Goal: Book appointment/travel/reservation

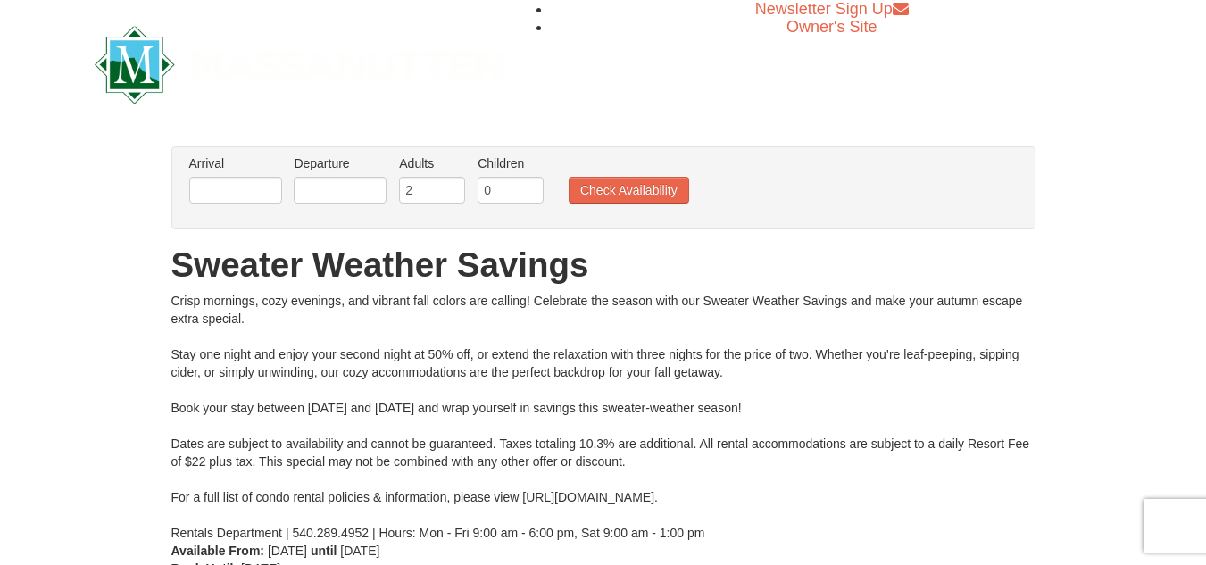
drag, startPoint x: 224, startPoint y: 112, endPoint x: 203, endPoint y: 181, distance: 72.0
click at [203, 181] on body "Browser Not Supported We notice you are using a browser which will not provide …" at bounding box center [603, 416] width 1206 height 832
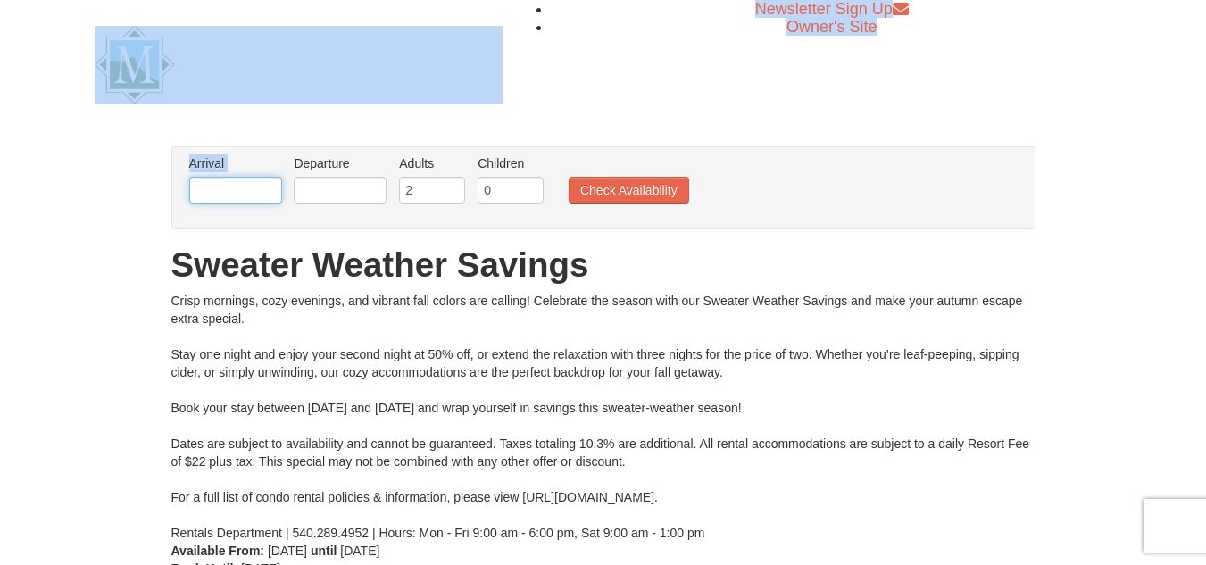
click at [206, 186] on input "text" at bounding box center [235, 190] width 93 height 27
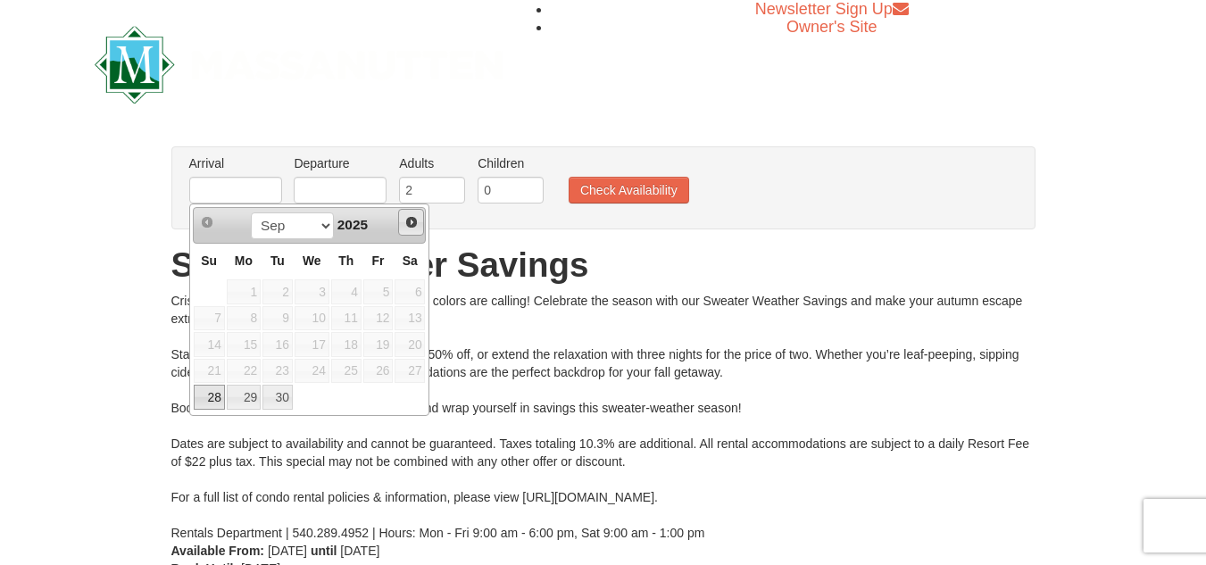
click at [406, 223] on span "Next" at bounding box center [411, 222] width 14 height 14
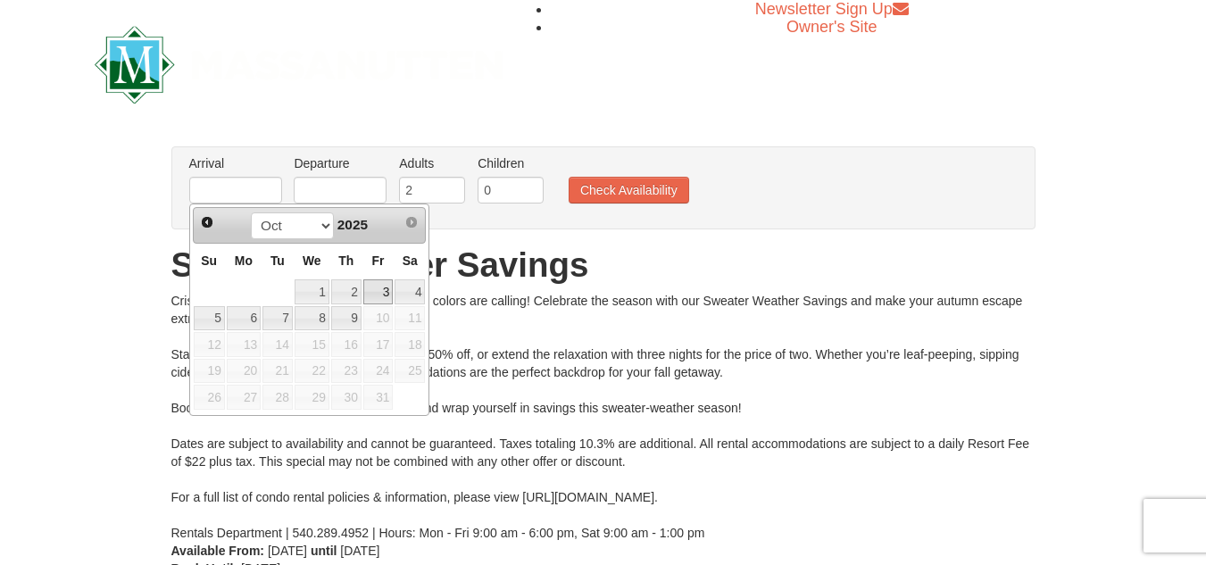
click at [386, 296] on link "3" at bounding box center [378, 291] width 30 height 25
type input "[DATE]"
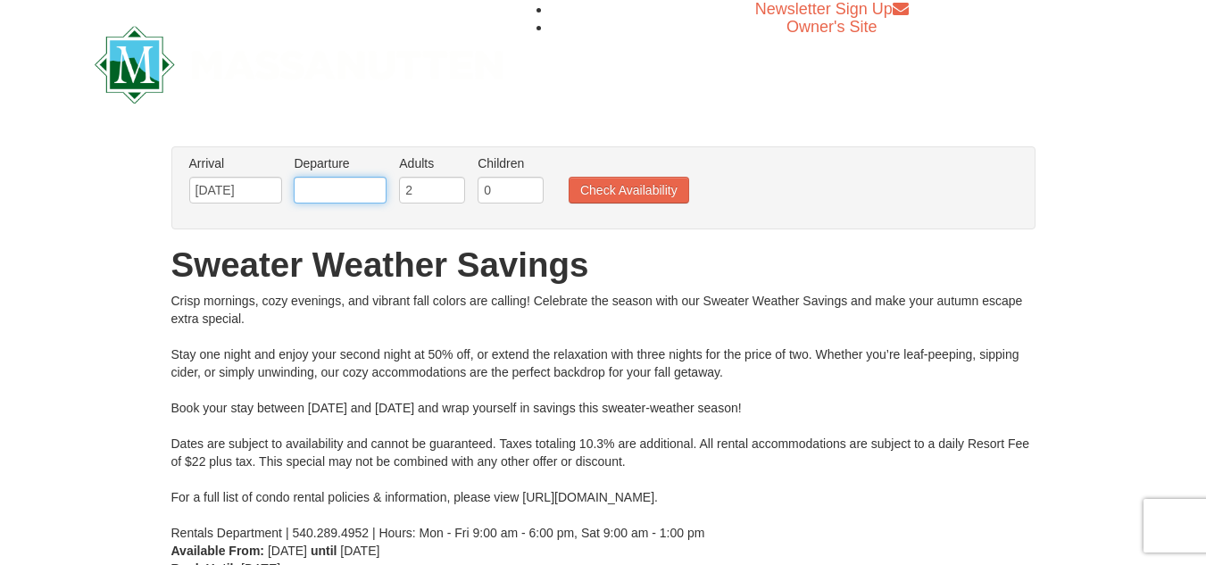
click at [329, 192] on input "text" at bounding box center [340, 190] width 93 height 27
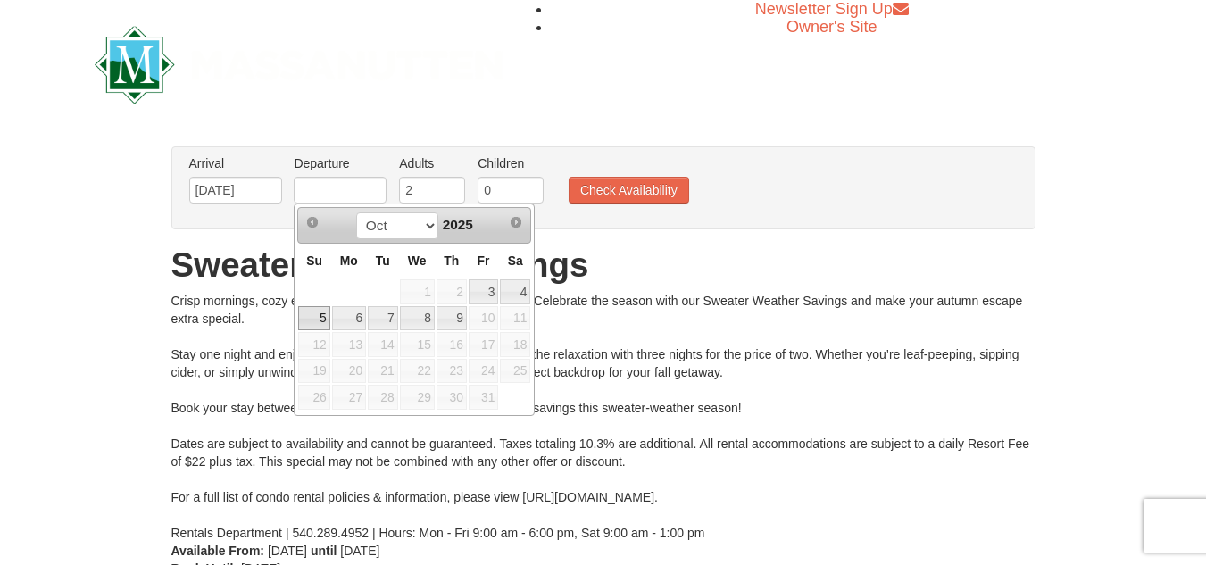
click at [313, 319] on link "5" at bounding box center [313, 318] width 31 height 25
type input "[DATE]"
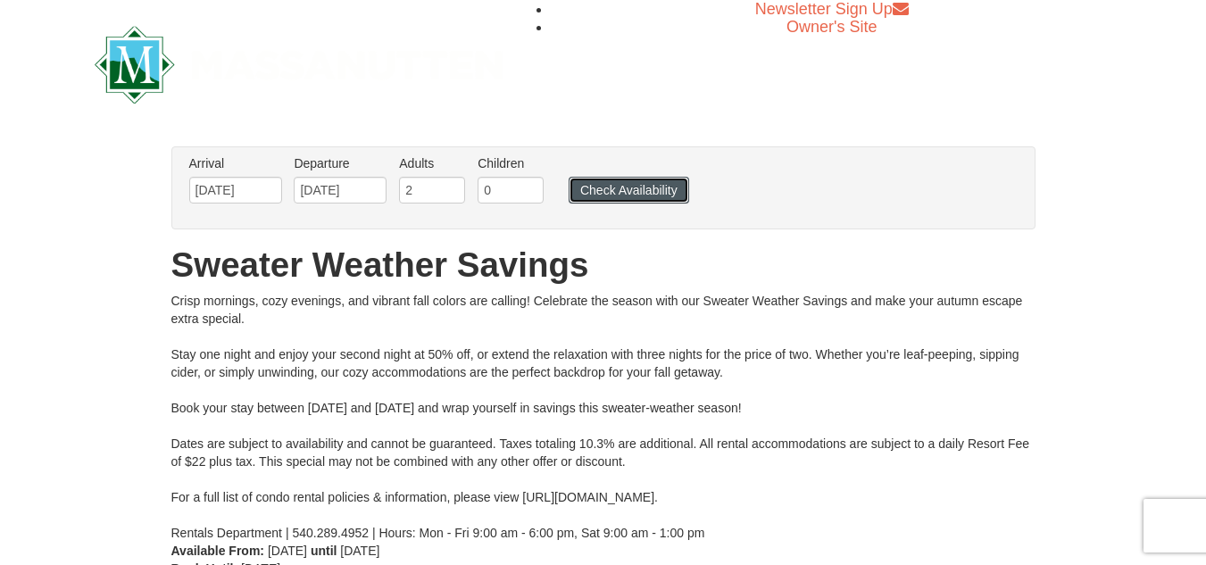
click at [617, 186] on button "Check Availability" at bounding box center [629, 190] width 121 height 27
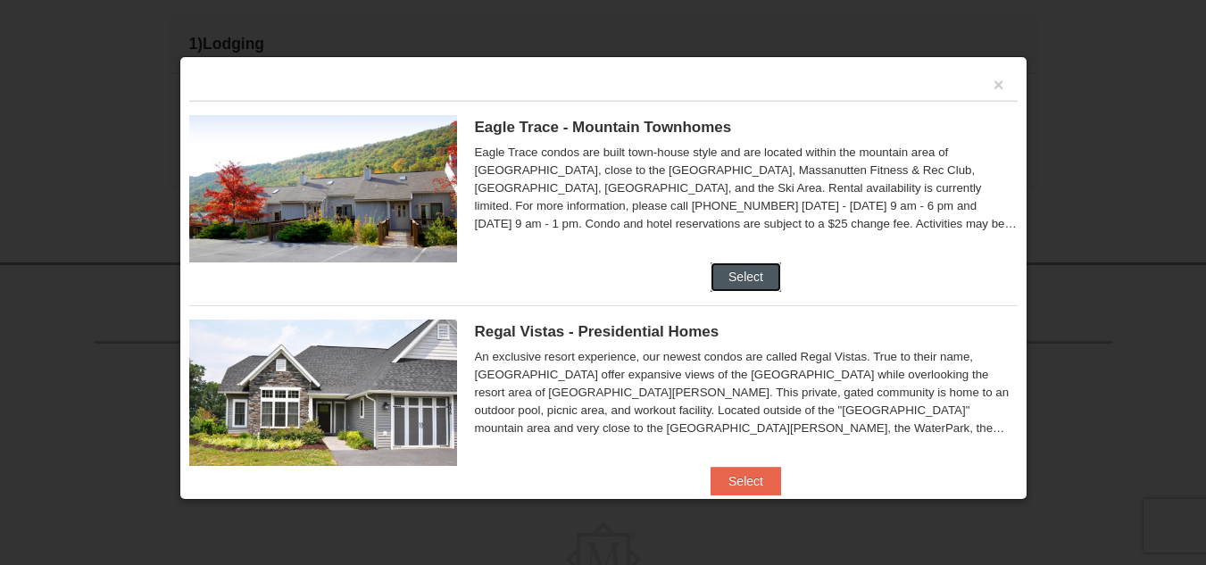
click at [739, 282] on button "Select" at bounding box center [746, 276] width 71 height 29
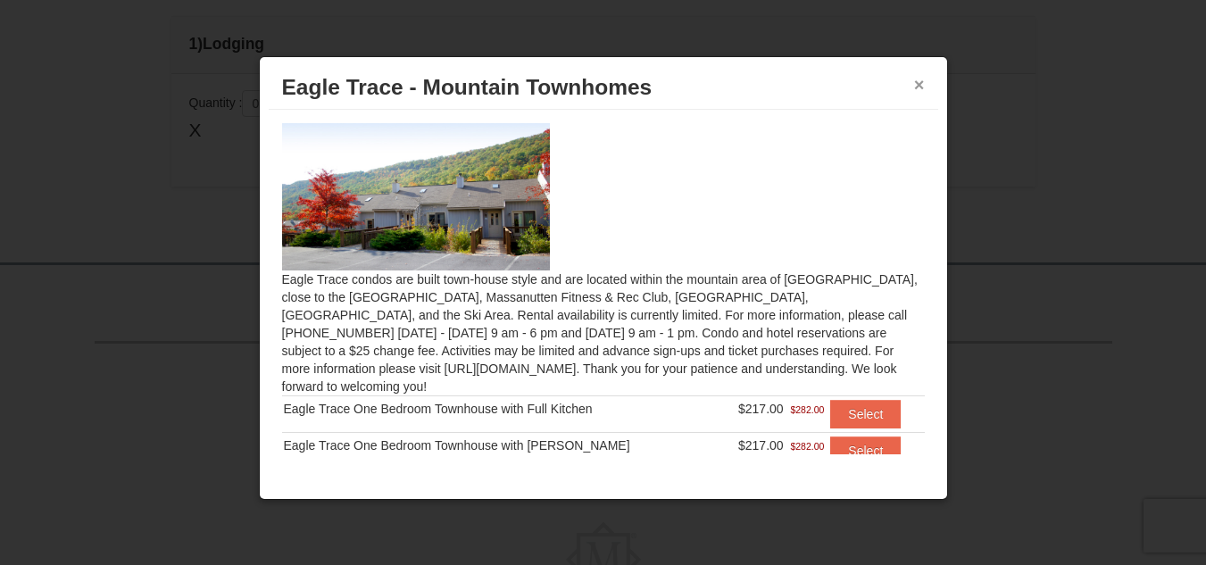
click at [923, 81] on button "×" at bounding box center [919, 85] width 11 height 18
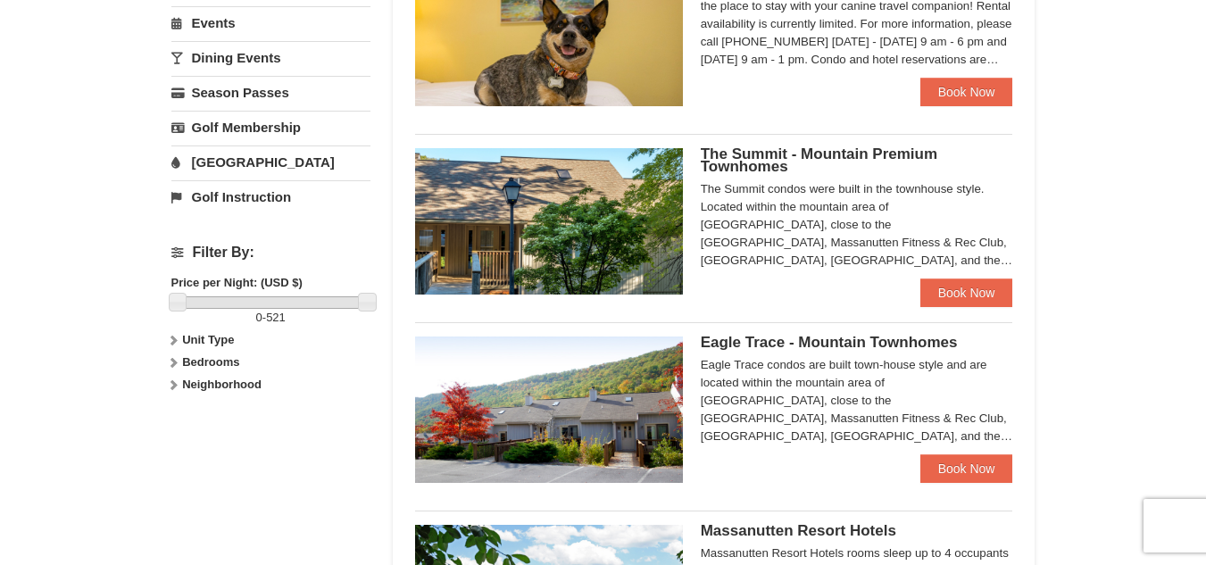
scroll to position [612, 0]
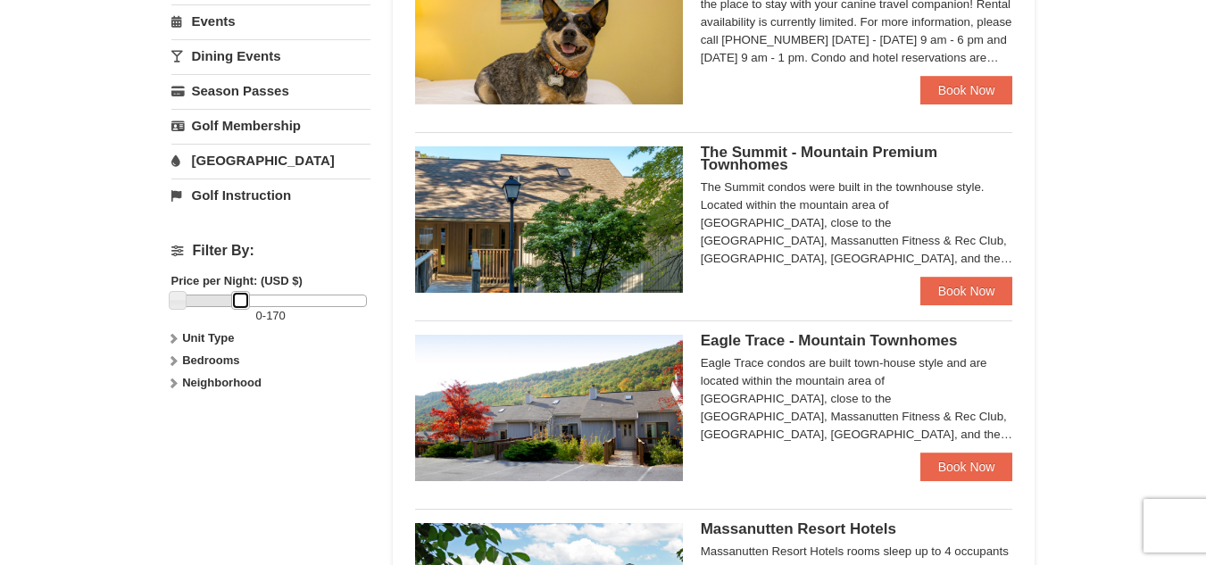
drag, startPoint x: 367, startPoint y: 298, endPoint x: 241, endPoint y: 323, distance: 128.3
click at [241, 323] on div "0 - 170" at bounding box center [270, 310] width 199 height 30
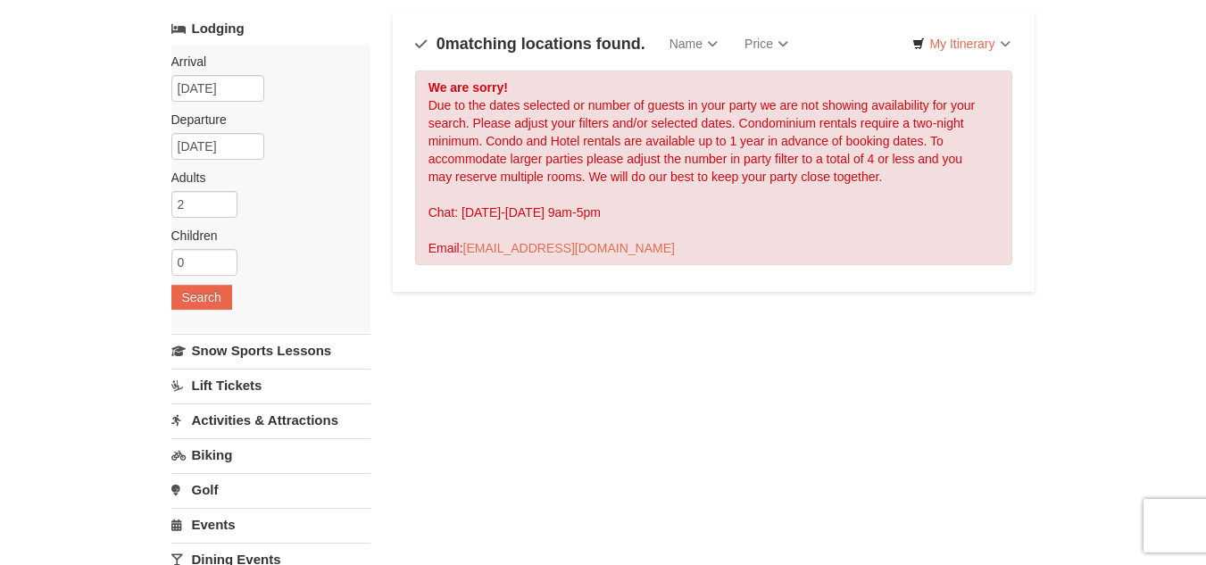
scroll to position [0, 0]
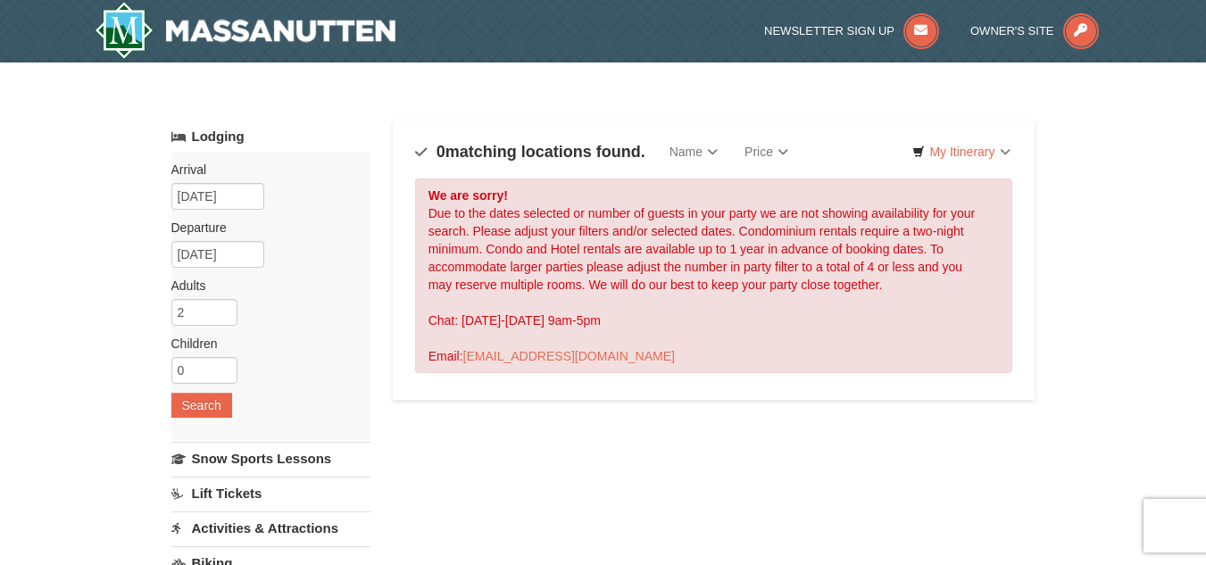
click at [1103, 309] on div "× Categories Map List Filter My Itinerary Questions? [PHONE_NUMBER] Lodging Arr…" at bounding box center [603, 570] width 1206 height 1017
